Goal: Task Accomplishment & Management: Complete application form

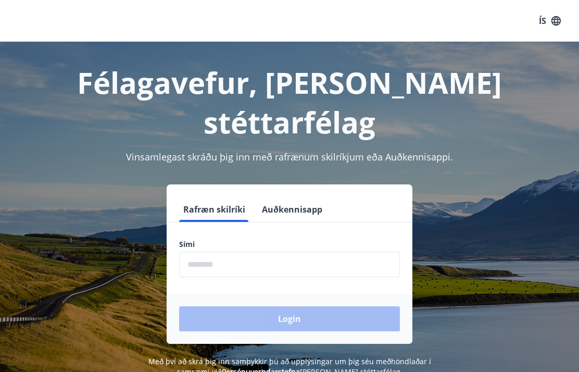
click at [190, 251] on input "phone" at bounding box center [289, 264] width 221 height 26
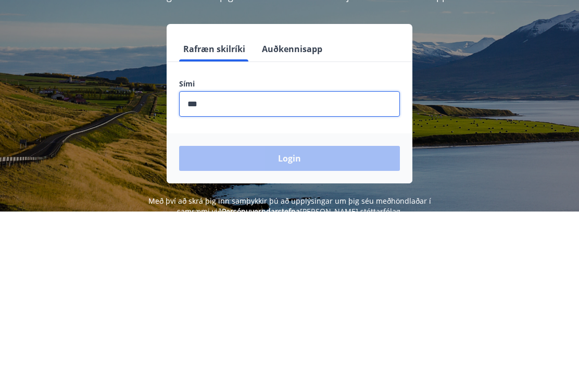
type input "********"
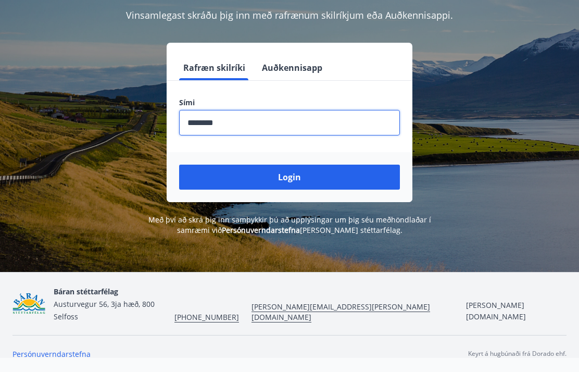
click at [372, 164] on button "Login" at bounding box center [289, 176] width 221 height 25
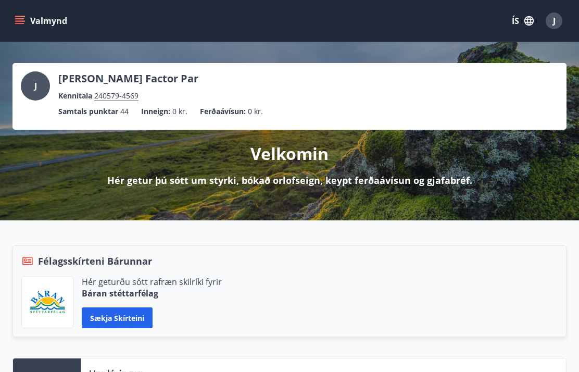
click at [18, 22] on icon "menu" at bounding box center [20, 21] width 10 height 10
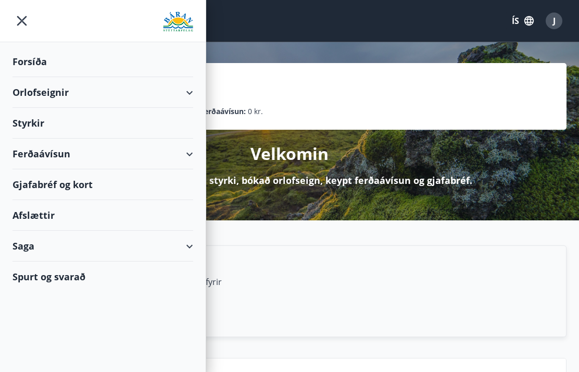
click at [35, 81] on div "Orlofseignir" at bounding box center [102, 92] width 181 height 31
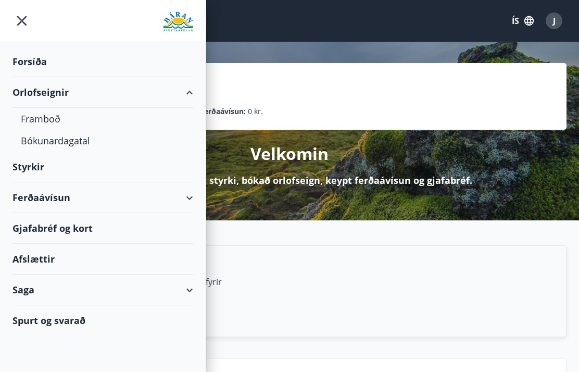
click at [30, 195] on div "Ferðaávísun" at bounding box center [102, 197] width 181 height 31
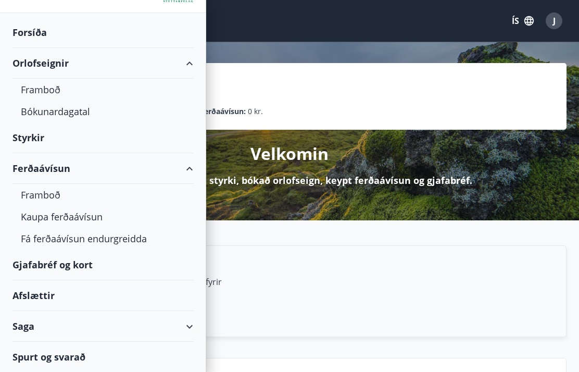
scroll to position [29, 0]
click at [24, 329] on div "Saga" at bounding box center [102, 326] width 181 height 31
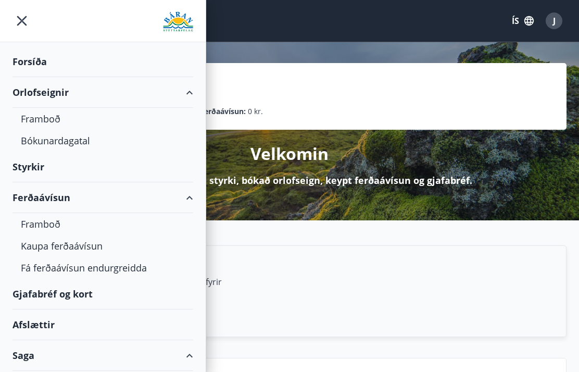
scroll to position [0, 0]
click at [283, 52] on div "J [PERSON_NAME] Factor Par Kennitala 240579-4569 Samtals punktar 44 Inneign : 0…" at bounding box center [289, 131] width 579 height 178
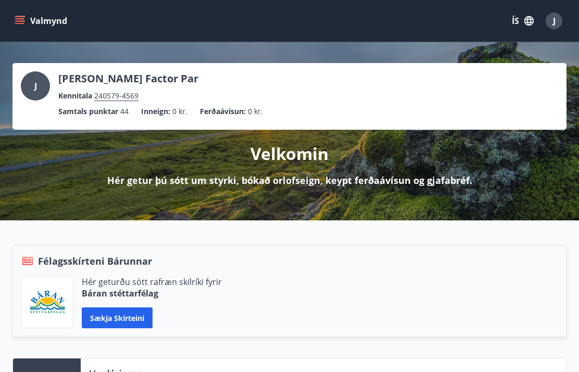
click at [98, 317] on button "Sækja skírteini" at bounding box center [117, 317] width 71 height 21
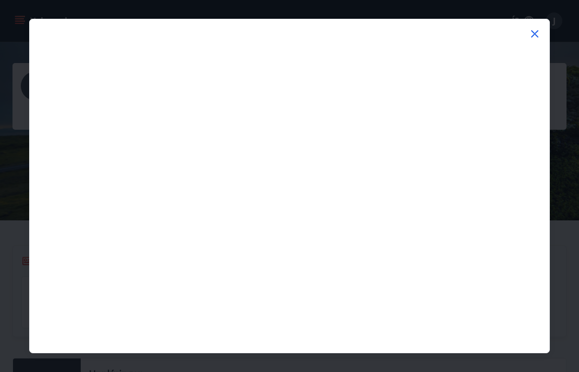
click at [535, 39] on icon at bounding box center [534, 34] width 12 height 12
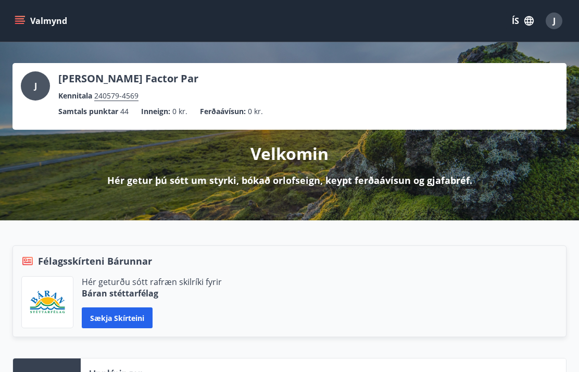
click at [54, 262] on span "Félagsskírteni Bárunnar" at bounding box center [95, 261] width 114 height 14
click at [111, 314] on button "Sækja skírteini" at bounding box center [117, 317] width 71 height 21
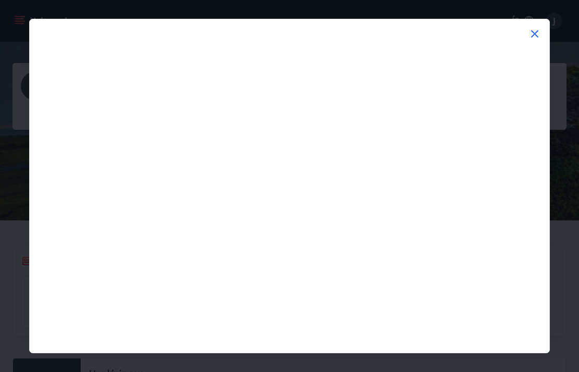
click at [533, 36] on icon at bounding box center [534, 34] width 12 height 12
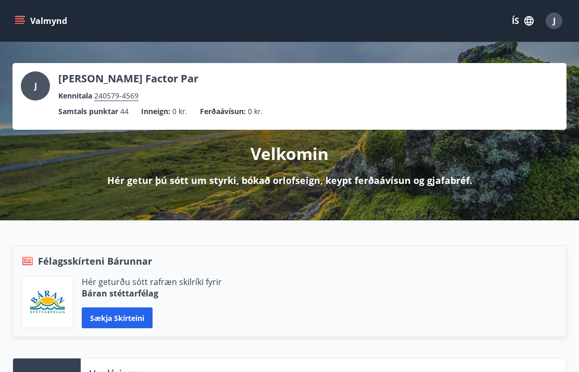
click at [19, 23] on icon "menu" at bounding box center [19, 23] width 9 height 1
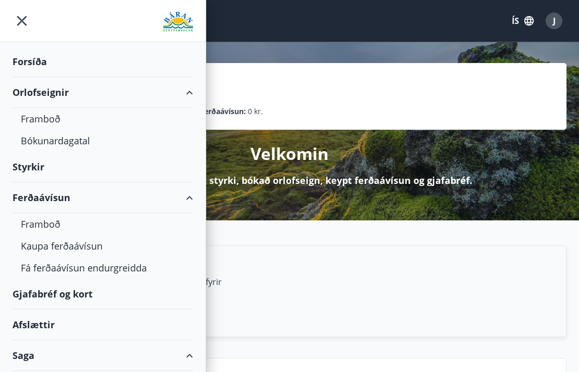
click at [33, 119] on div "Framboð" at bounding box center [103, 119] width 164 height 22
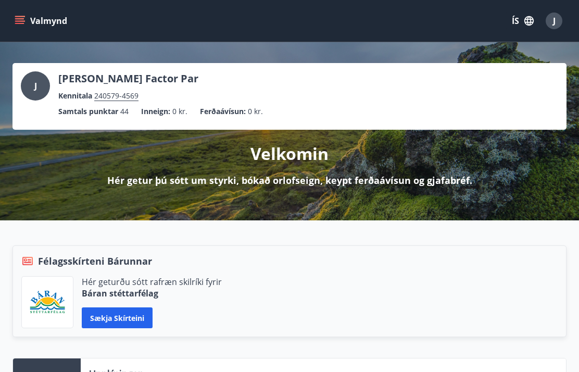
click at [111, 314] on button "Sækja skírteini" at bounding box center [117, 317] width 71 height 21
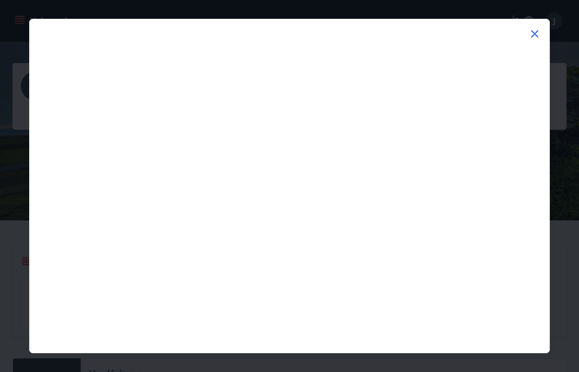
click at [530, 39] on icon at bounding box center [534, 34] width 12 height 12
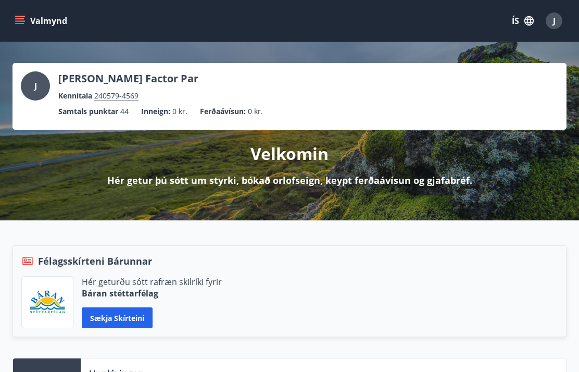
click at [515, 24] on button "ÍS" at bounding box center [522, 20] width 33 height 19
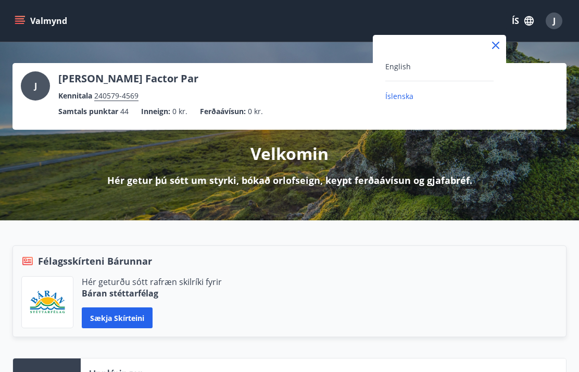
click at [459, 79] on div "English" at bounding box center [439, 70] width 108 height 21
click at [462, 68] on div "English" at bounding box center [439, 66] width 108 height 12
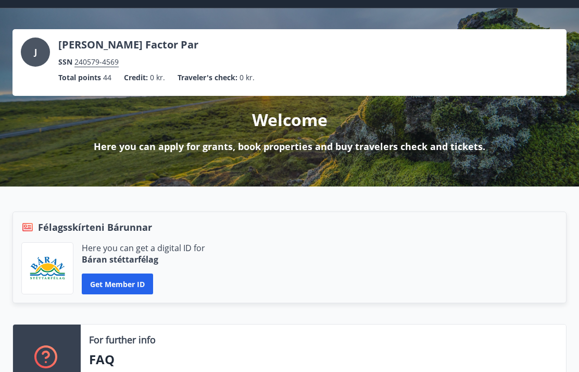
scroll to position [33, 0]
click at [116, 149] on p "Here you can apply for grants, book properties and buy travelers check and tick…" at bounding box center [289, 147] width 391 height 14
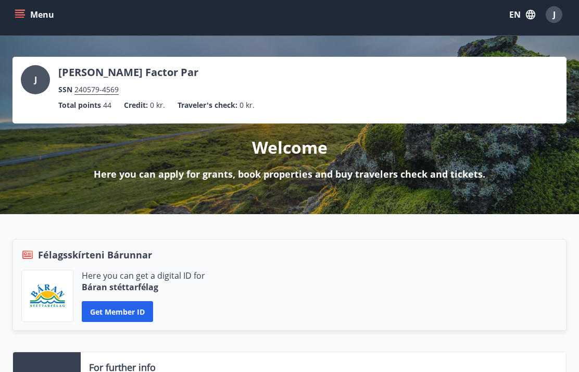
scroll to position [0, 0]
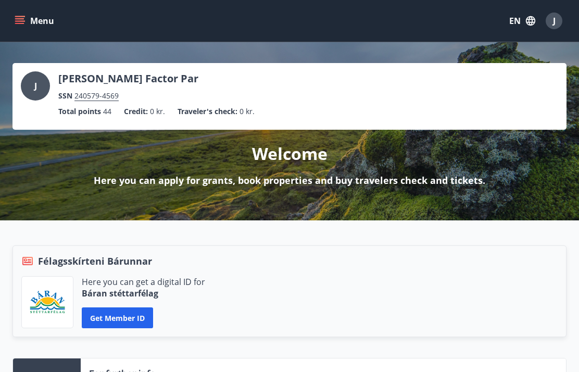
click at [24, 21] on icon "menu" at bounding box center [20, 20] width 11 height 1
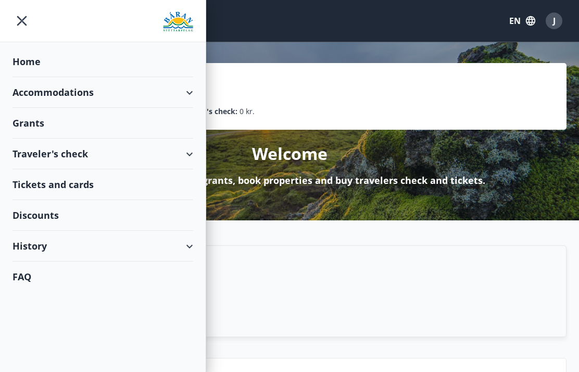
click at [39, 77] on div "Grants" at bounding box center [102, 61] width 181 height 31
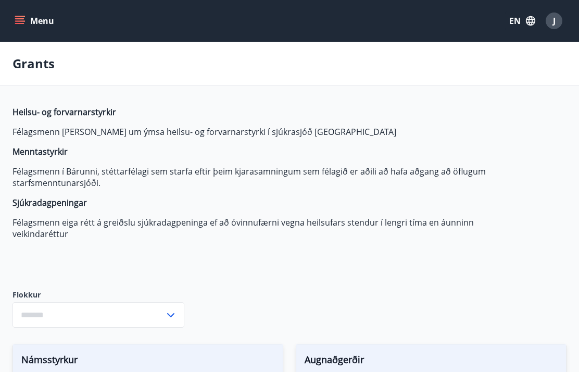
type input "***"
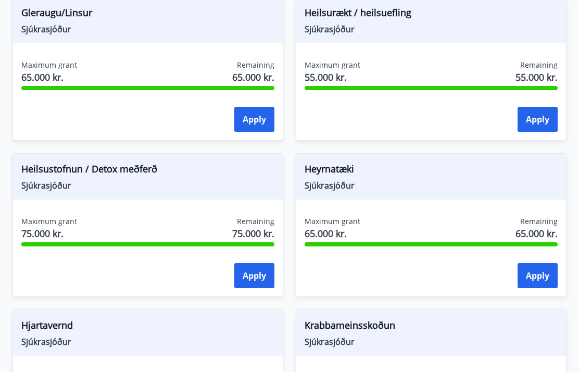
scroll to position [658, 0]
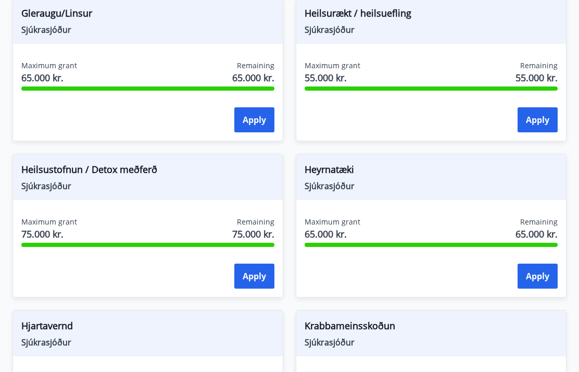
click at [46, 173] on span "Heilsustofnun / Detox meðferð" at bounding box center [147, 171] width 253 height 18
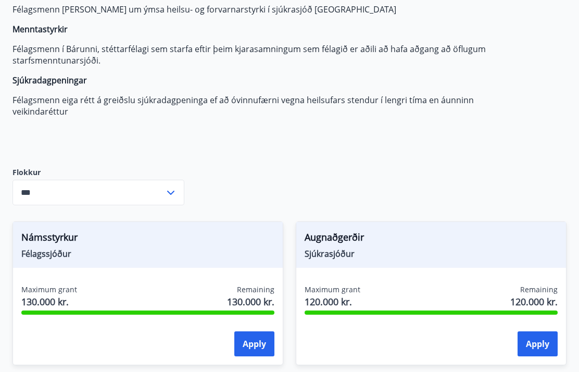
click at [34, 193] on input "***" at bounding box center [88, 193] width 152 height 26
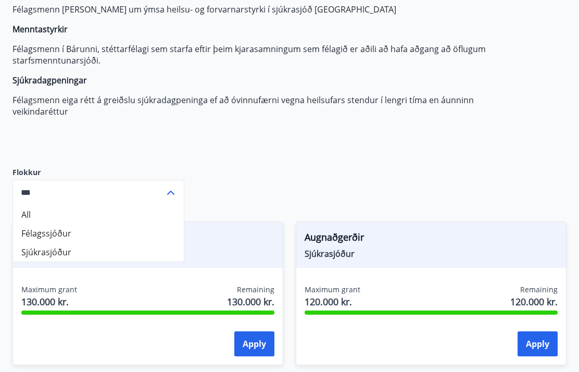
scroll to position [122, 0]
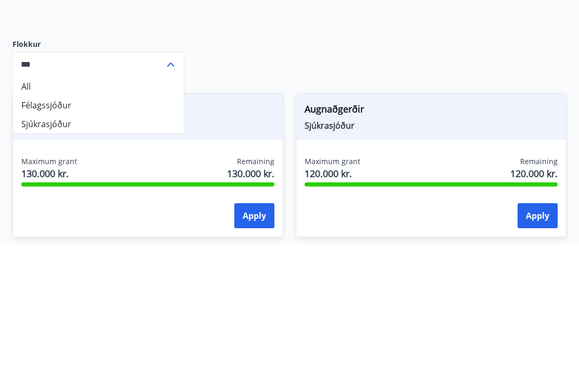
click at [28, 206] on li "All" at bounding box center [98, 215] width 171 height 19
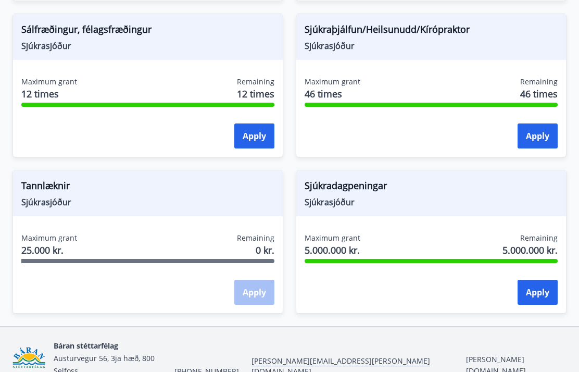
scroll to position [1152, 0]
